Goal: Check status: Check status

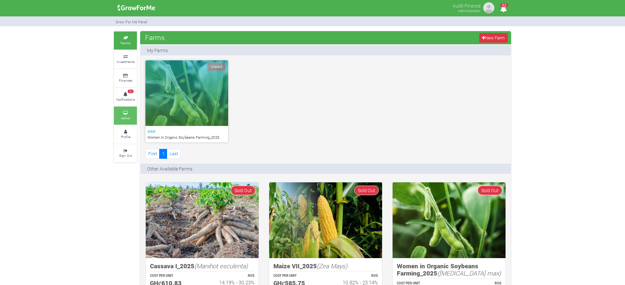
click at [127, 109] on link "Admin" at bounding box center [125, 116] width 23 height 18
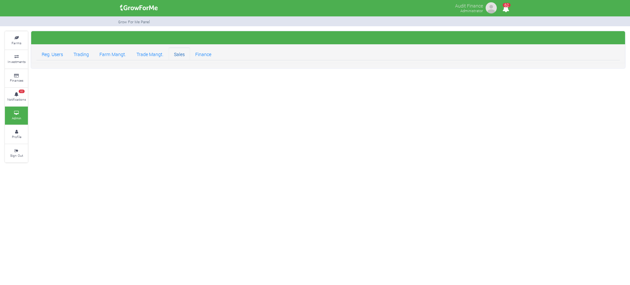
click at [179, 55] on link "Sales" at bounding box center [179, 53] width 21 height 13
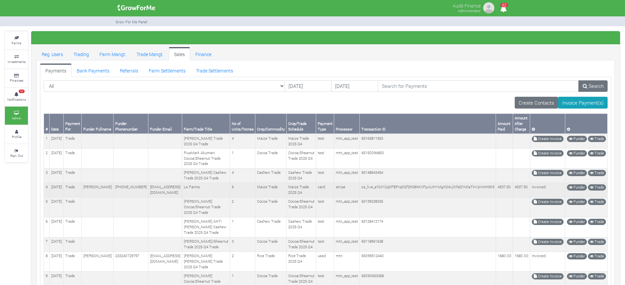
click at [182, 197] on td "[EMAIL_ADDRESS][DOMAIN_NAME]" at bounding box center [165, 190] width 34 height 14
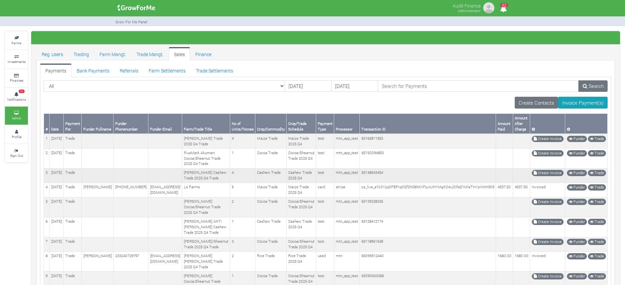
scroll to position [97, 0]
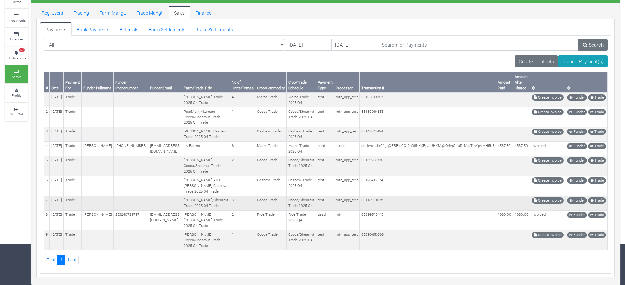
click at [386, 196] on td "65118961638" at bounding box center [428, 203] width 136 height 14
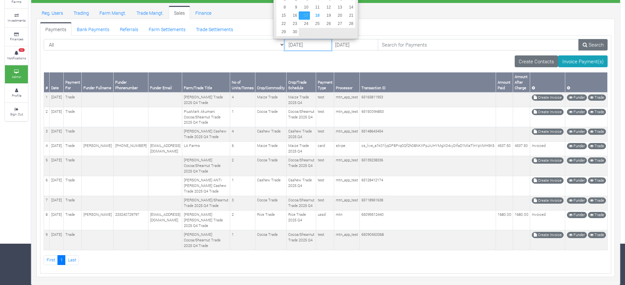
click at [285, 43] on input "17/09/2025" at bounding box center [308, 45] width 47 height 12
type input "[DATE]"
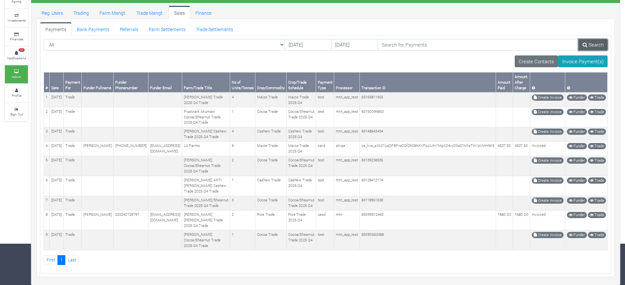
click at [599, 40] on link "Search" at bounding box center [592, 45] width 29 height 12
